Goal: Information Seeking & Learning: Learn about a topic

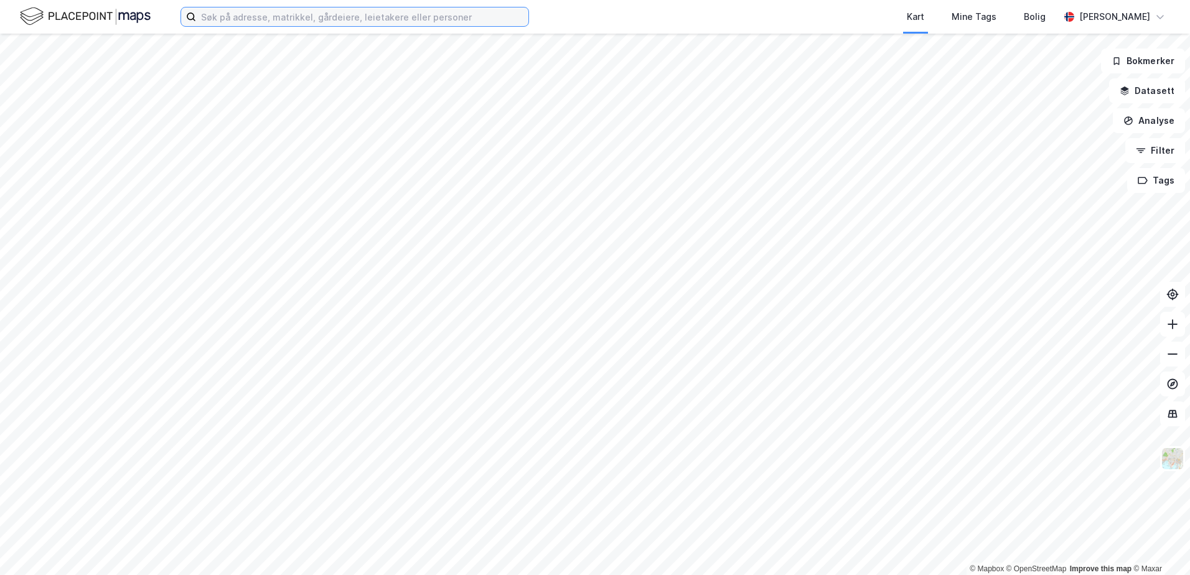
click at [258, 10] on input at bounding box center [362, 16] width 332 height 19
paste input "[STREET_ADDRESS]"
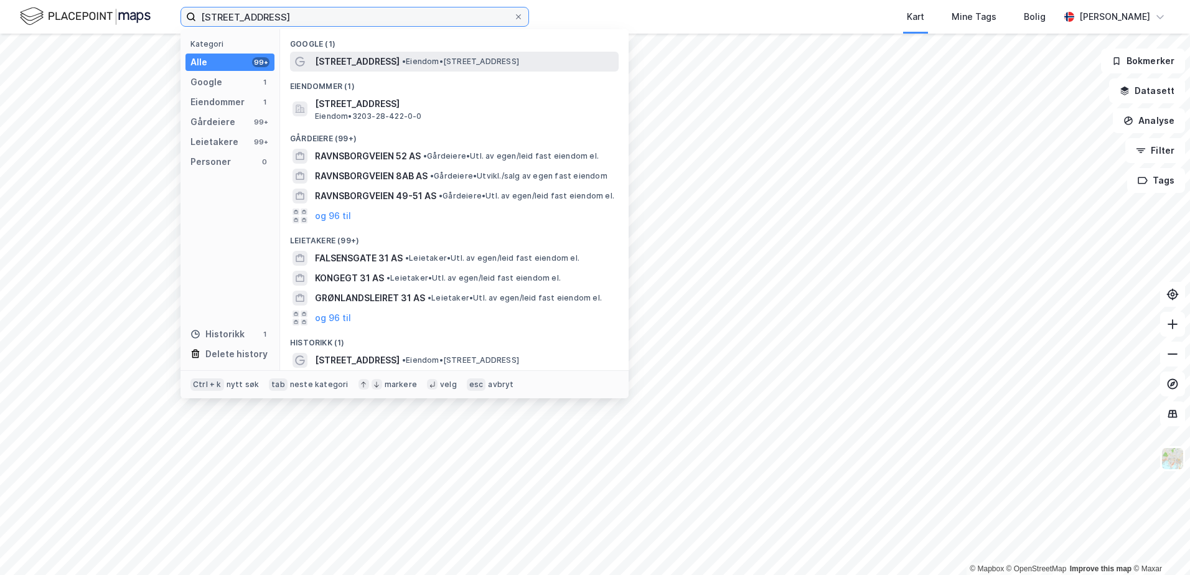
type input "[STREET_ADDRESS]"
click at [357, 60] on span "[STREET_ADDRESS]" at bounding box center [357, 61] width 85 height 15
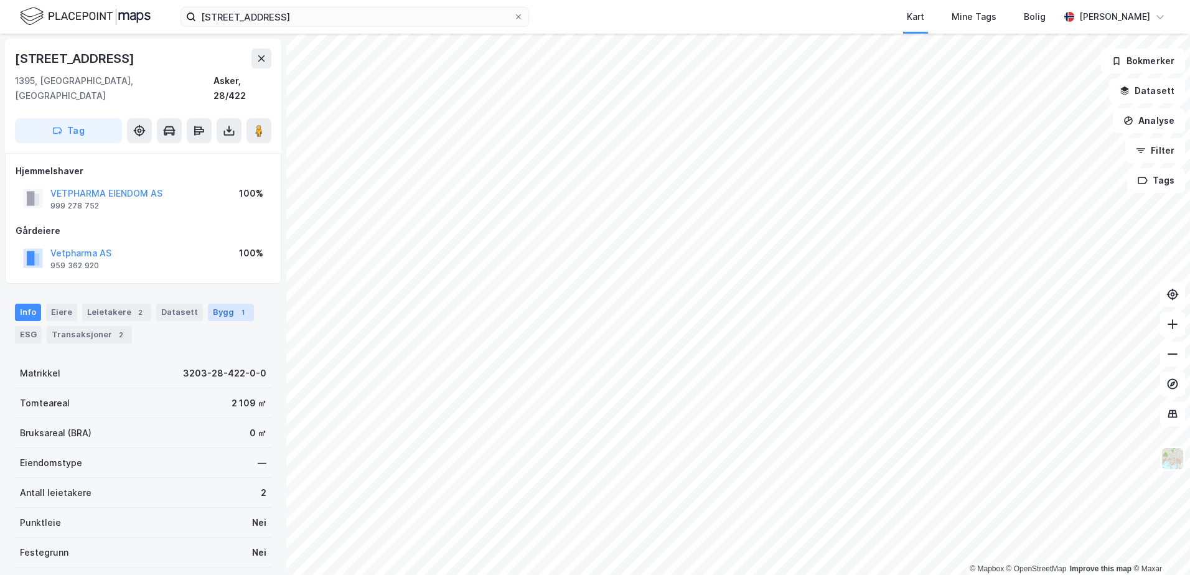
click at [208, 305] on div "Bygg 1" at bounding box center [231, 312] width 46 height 17
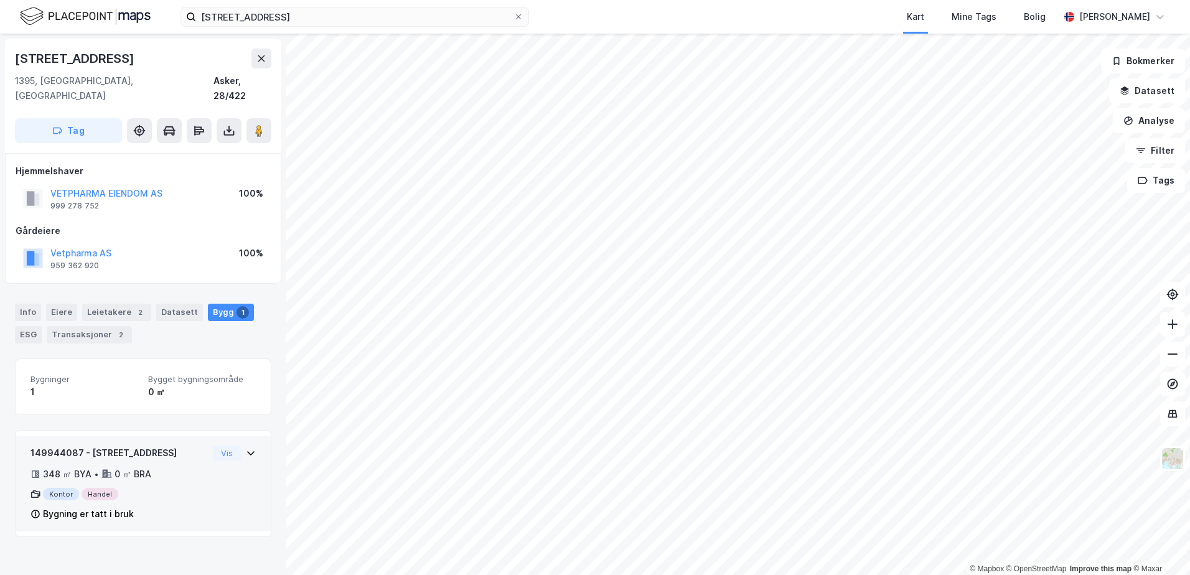
click at [246, 448] on icon at bounding box center [251, 453] width 10 height 10
click at [233, 445] on div "Vis" at bounding box center [234, 452] width 43 height 15
click at [220, 445] on button "Vis" at bounding box center [227, 452] width 28 height 15
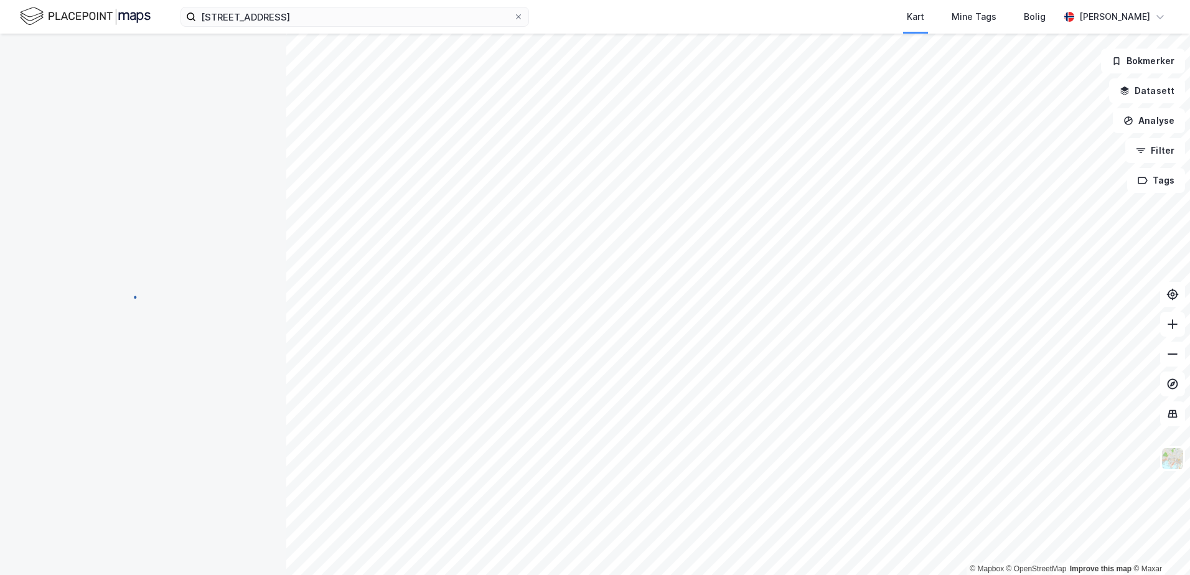
scroll to position [2, 0]
